Goal: Information Seeking & Learning: Learn about a topic

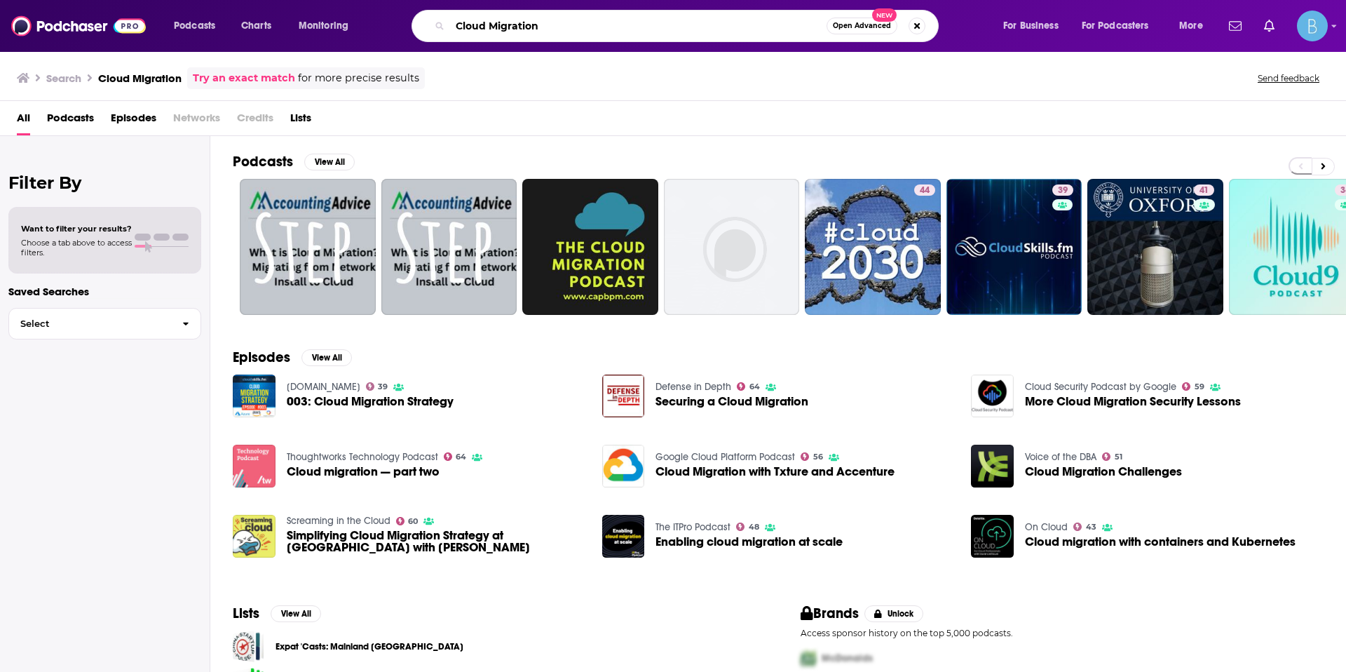
click at [549, 29] on input "Cloud Migration" at bounding box center [638, 26] width 377 height 22
drag, startPoint x: 570, startPoint y: 29, endPoint x: 384, endPoint y: 6, distance: 187.3
click at [375, 10] on div "Podcasts Charts Monitoring Cloud Migration Open Advanced New For Business For P…" at bounding box center [690, 26] width 1053 height 32
type input "AI"
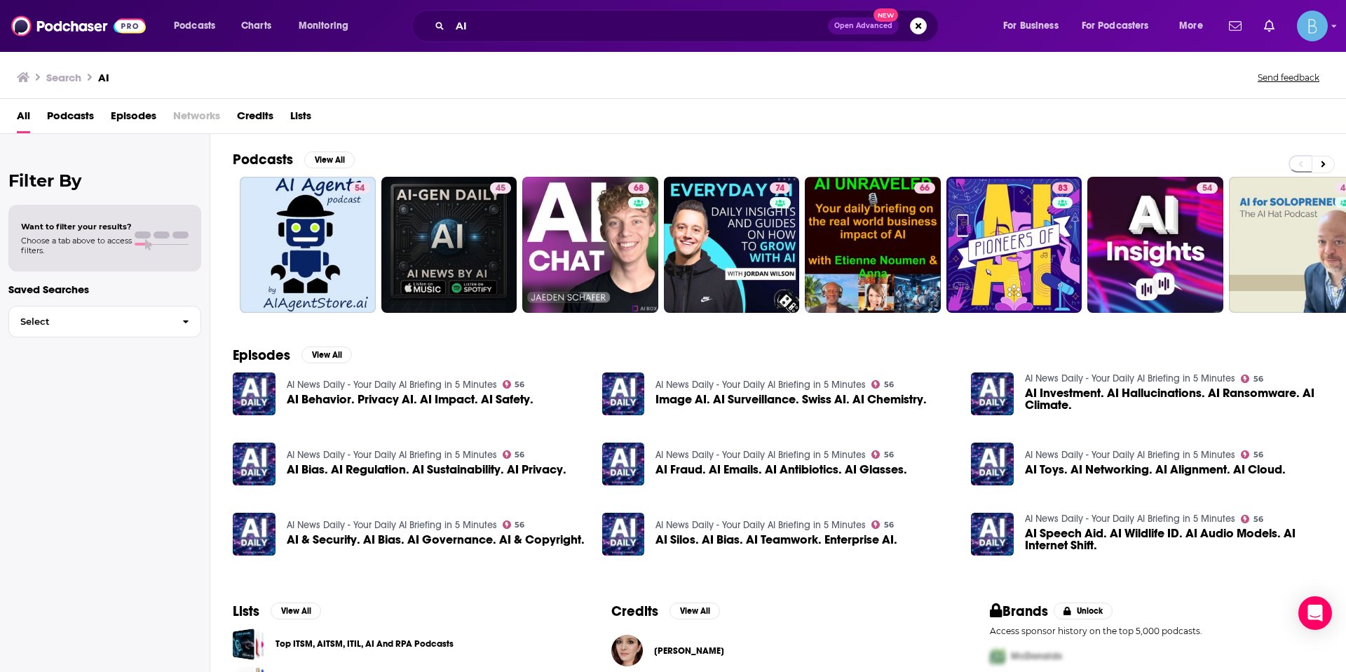
click at [81, 119] on span "Podcasts" at bounding box center [70, 118] width 47 height 29
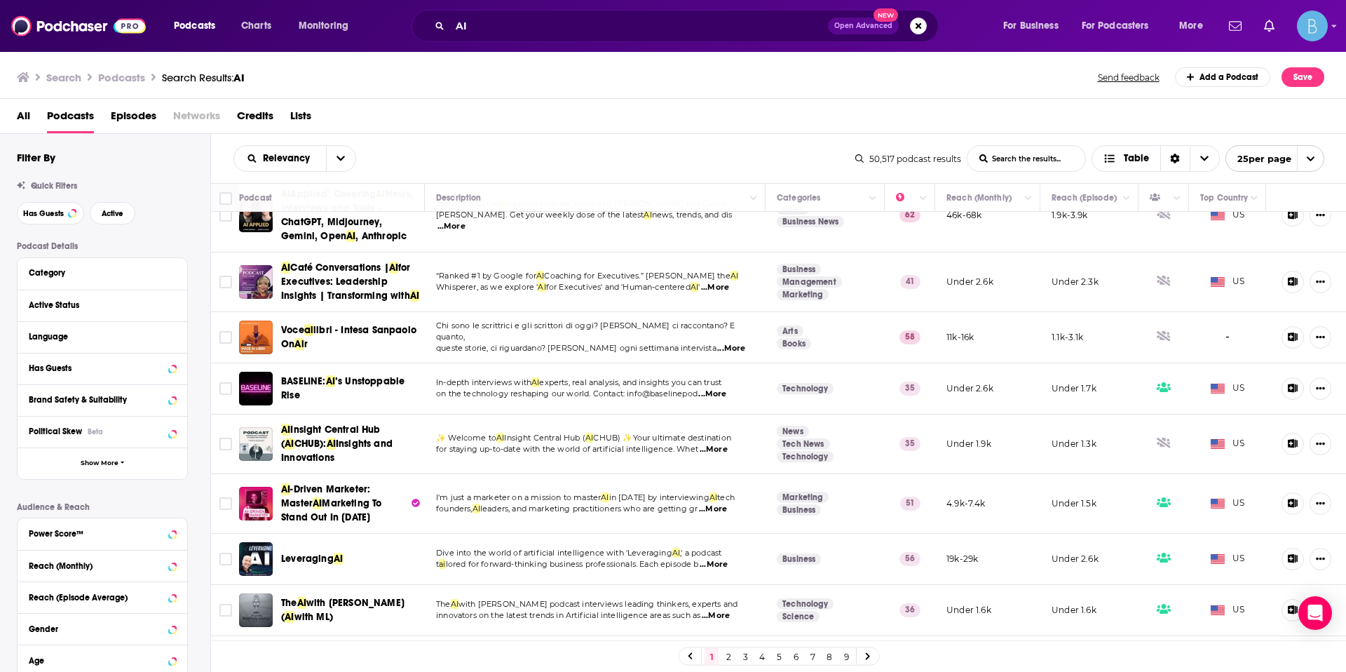
scroll to position [1008, 0]
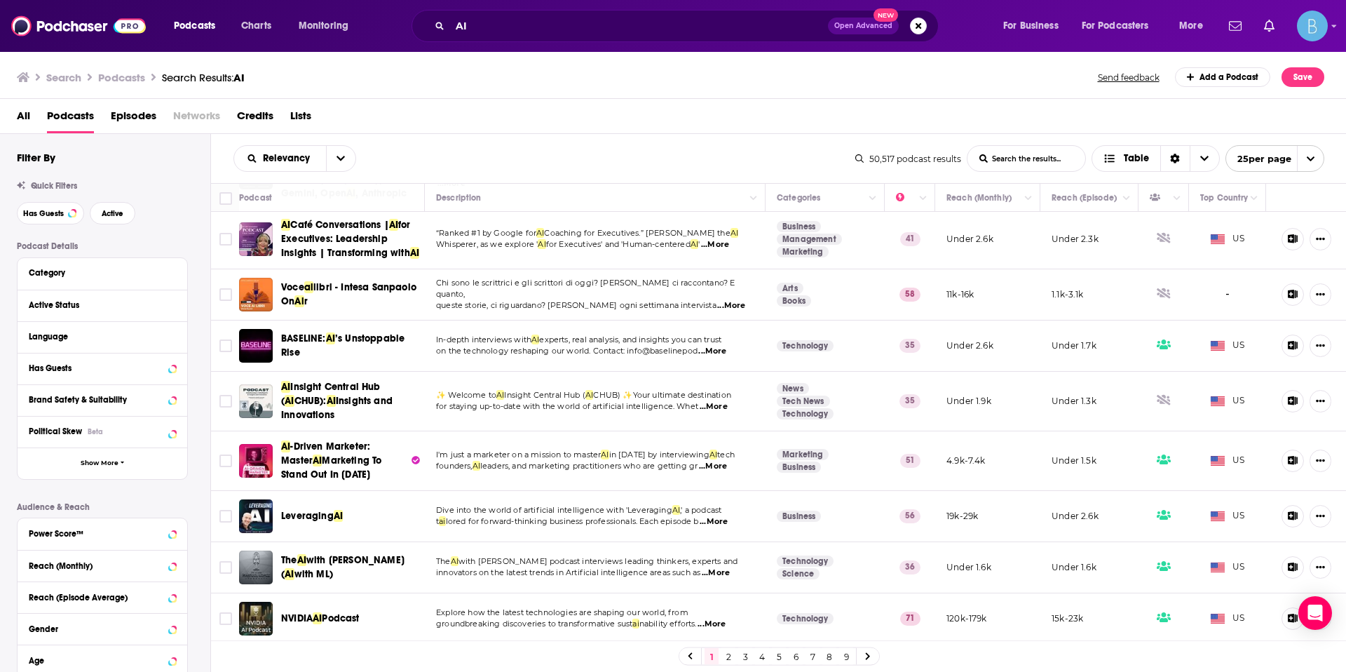
click at [724, 521] on span "...More" at bounding box center [714, 521] width 28 height 11
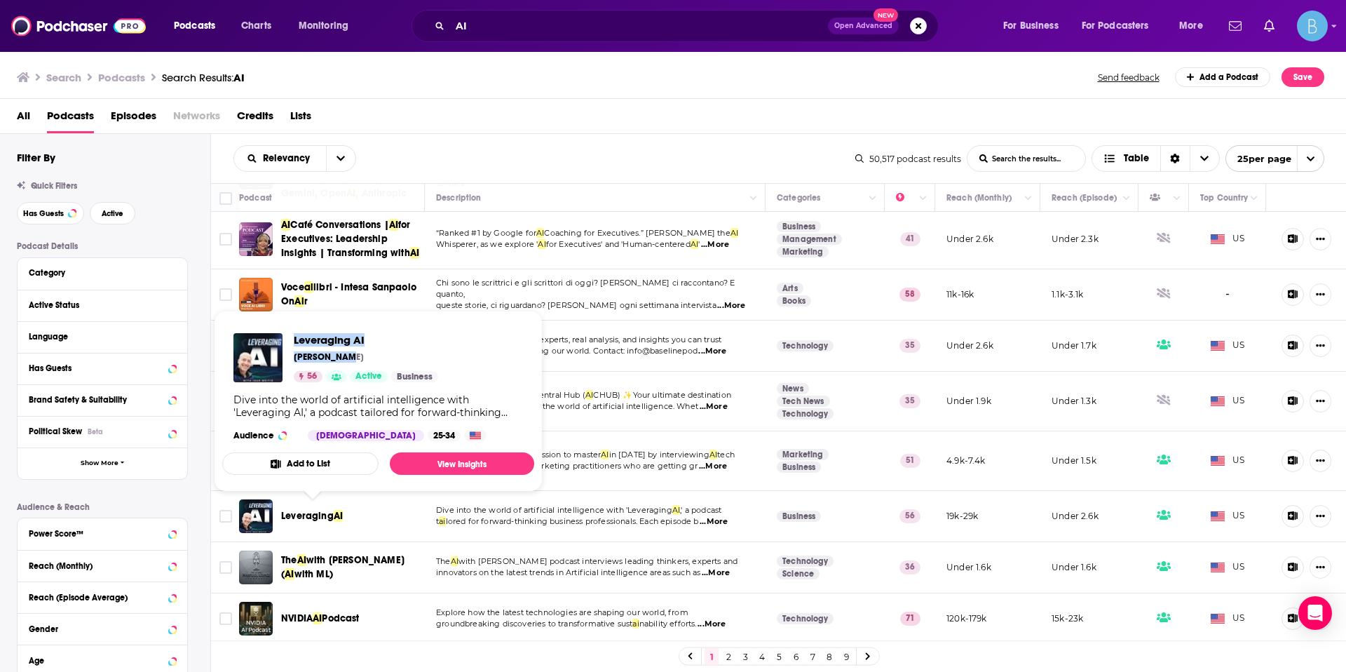
drag, startPoint x: 339, startPoint y: 355, endPoint x: 292, endPoint y: 342, distance: 48.0
click at [291, 342] on div "Leveraging AI [PERSON_NAME] 56 Active Business" at bounding box center [336, 357] width 205 height 49
copy div "Leveraging AI [PERSON_NAME]"
